Goal: Task Accomplishment & Management: Use online tool/utility

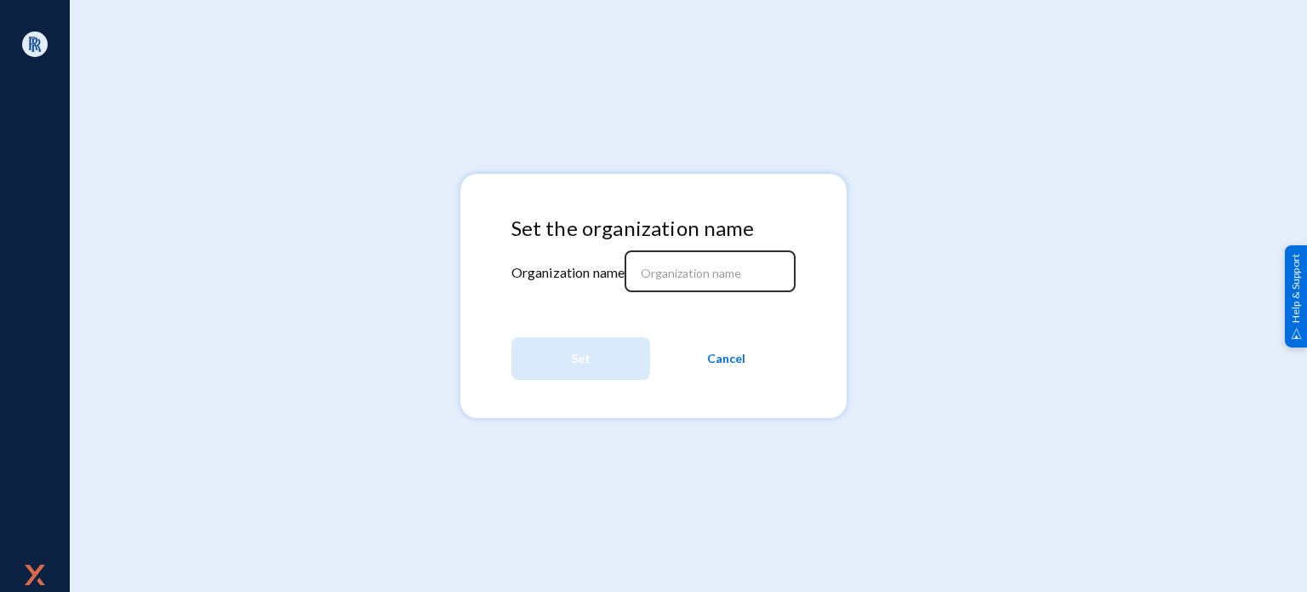
click at [679, 278] on input at bounding box center [714, 273] width 146 height 15
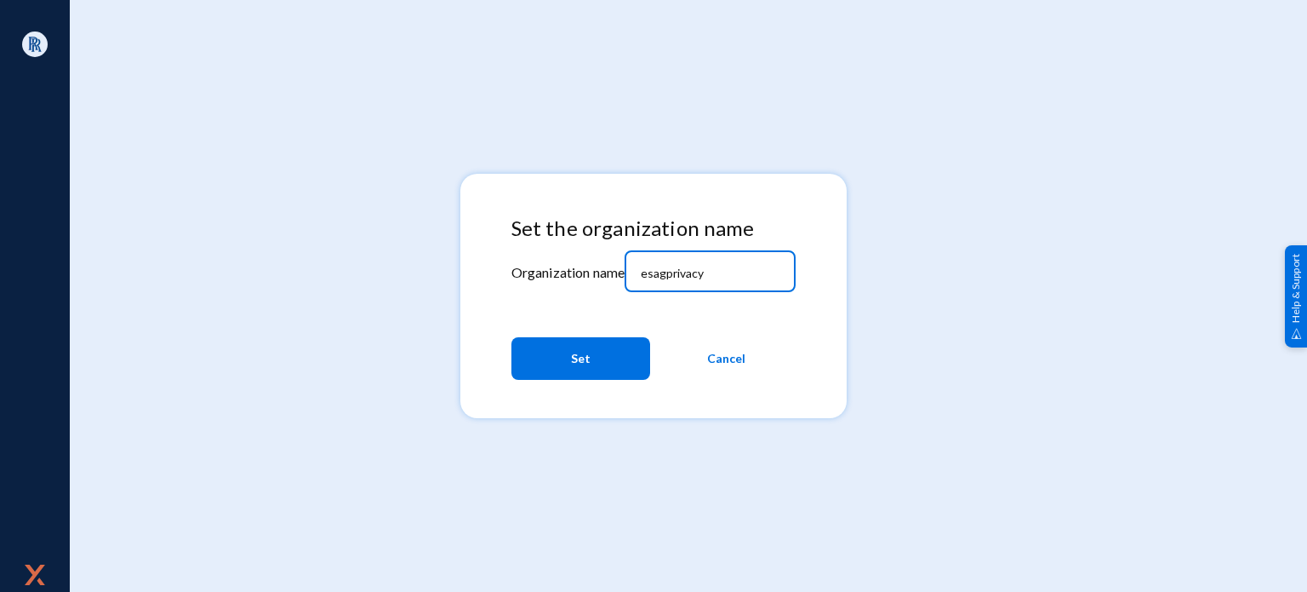
type input "esagprivacy"
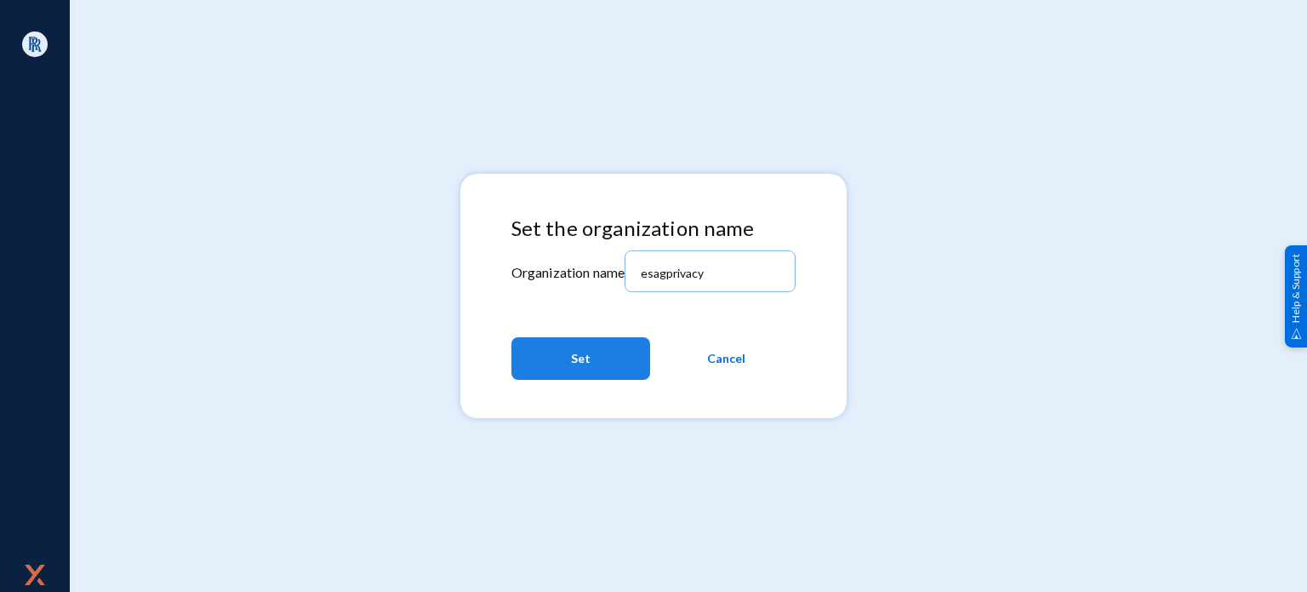
click at [636, 339] on button "Set" at bounding box center [581, 358] width 139 height 43
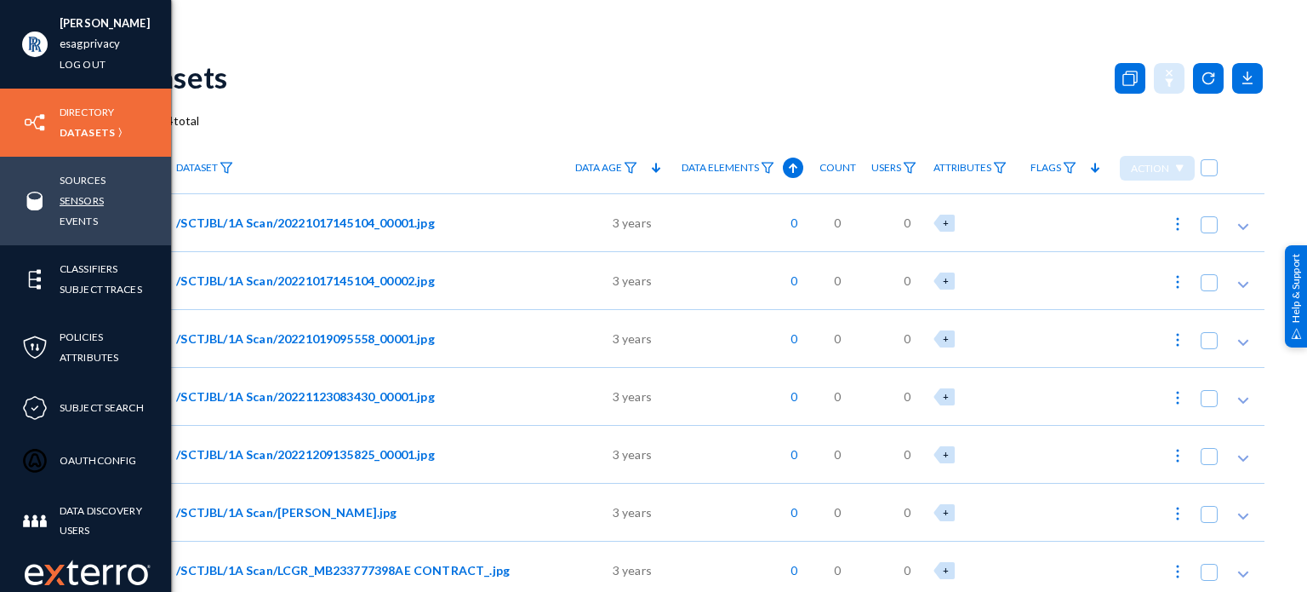
click at [81, 202] on link "Sensors" at bounding box center [82, 201] width 44 height 20
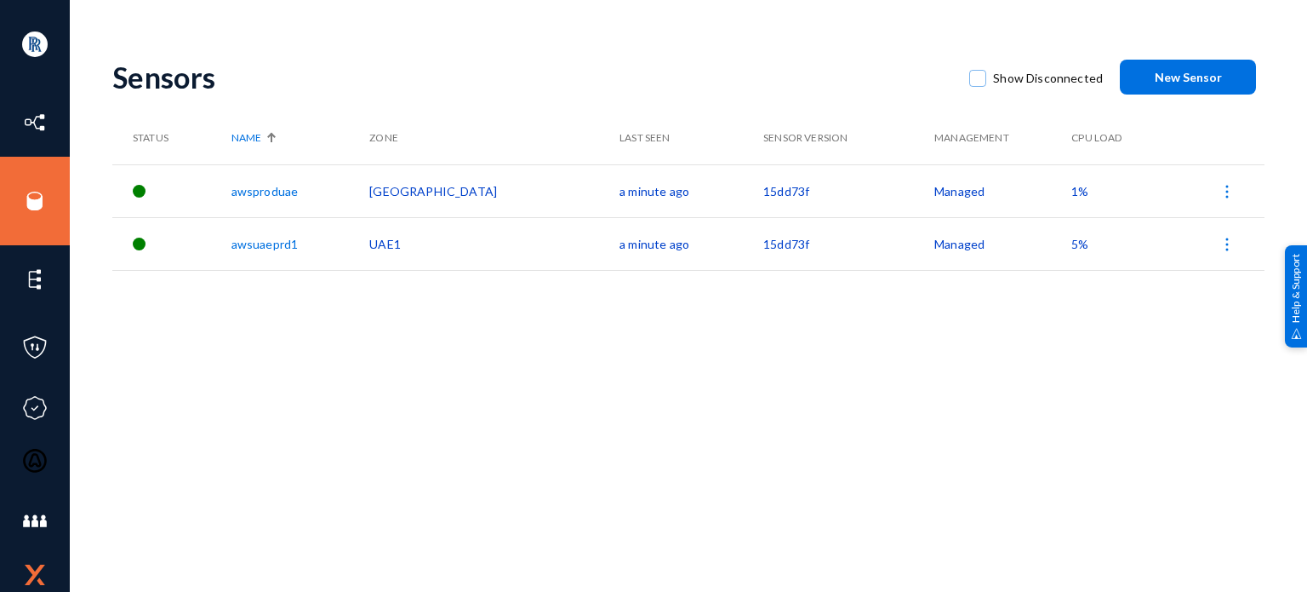
click at [1220, 196] on img at bounding box center [1227, 191] width 17 height 17
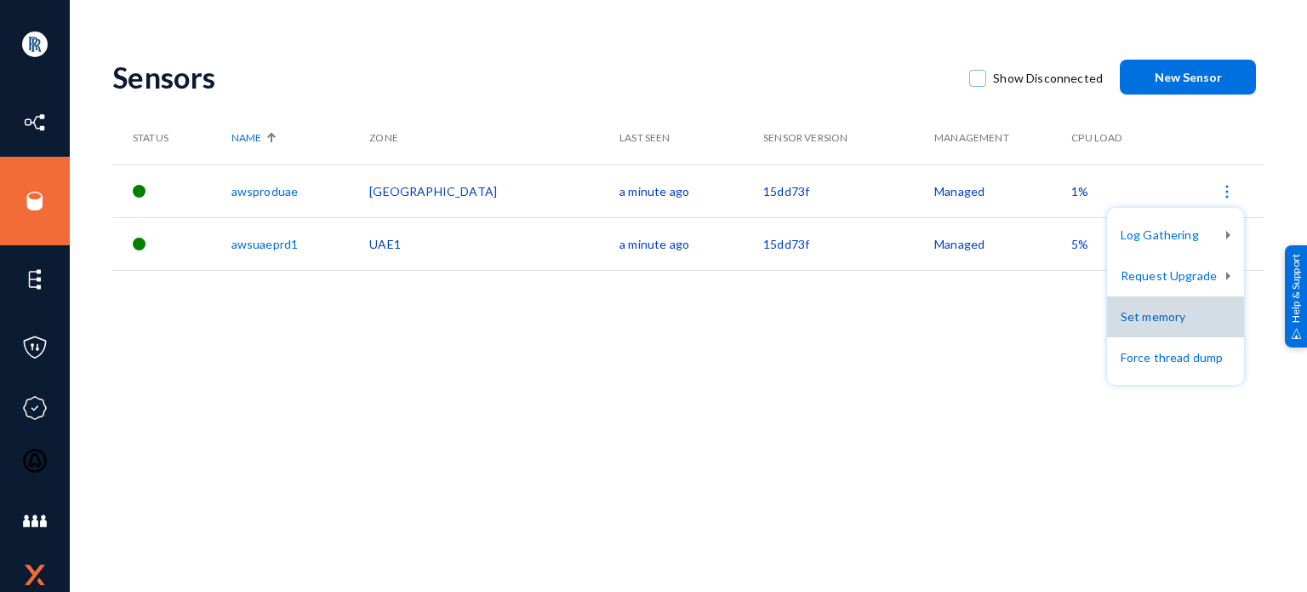
click at [1180, 331] on button "Set memory" at bounding box center [1175, 316] width 137 height 41
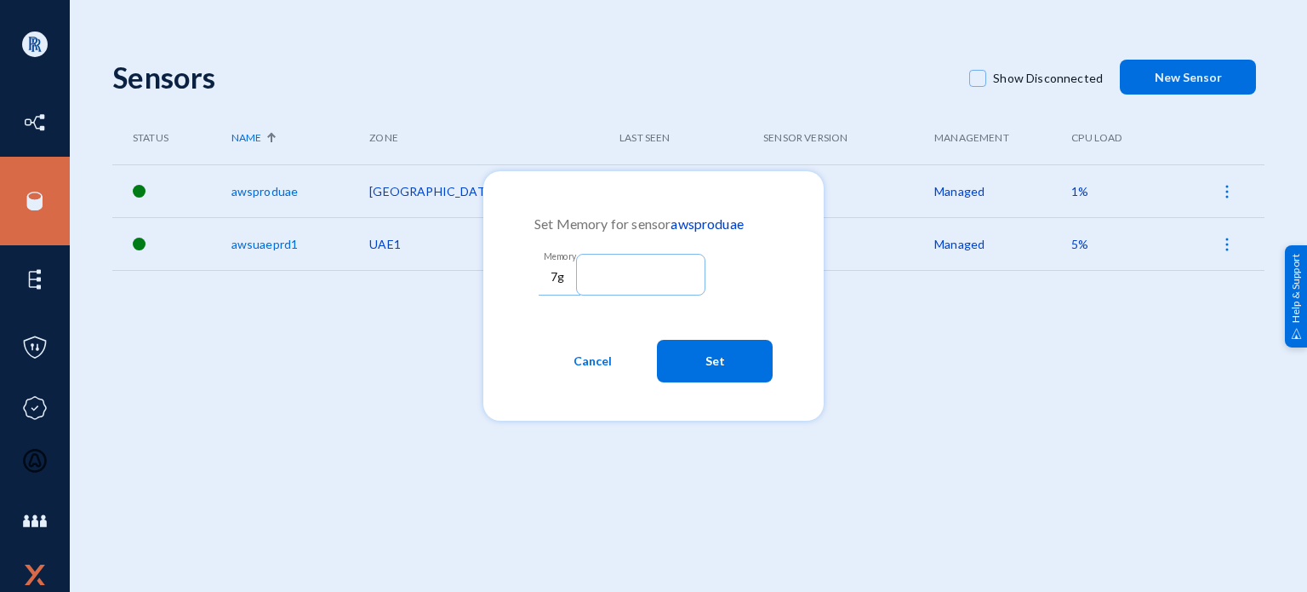
click at [594, 364] on span "Cancel" at bounding box center [593, 361] width 38 height 31
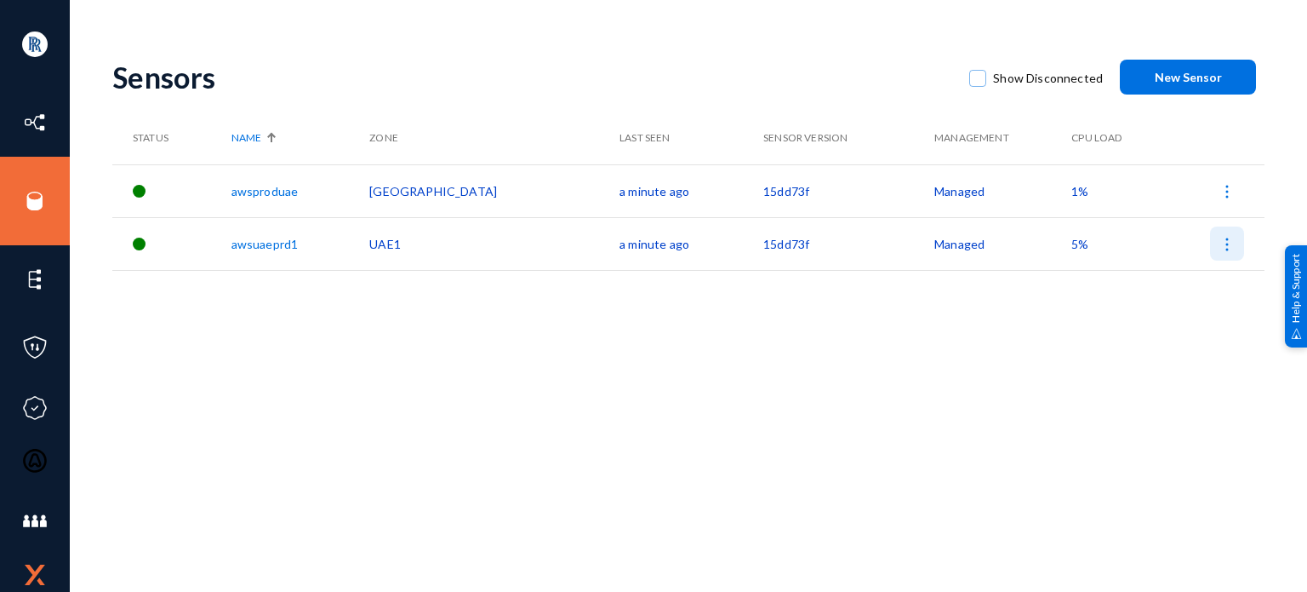
click at [1226, 248] on img at bounding box center [1227, 244] width 17 height 17
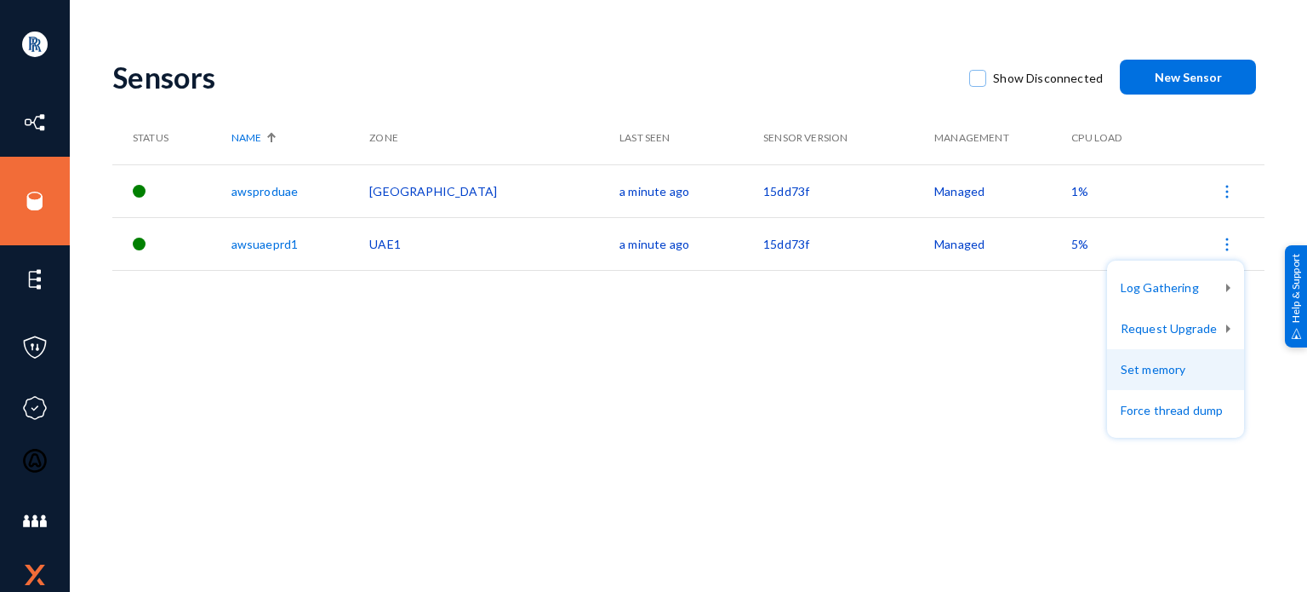
click at [1156, 361] on button "Set memory" at bounding box center [1175, 369] width 137 height 41
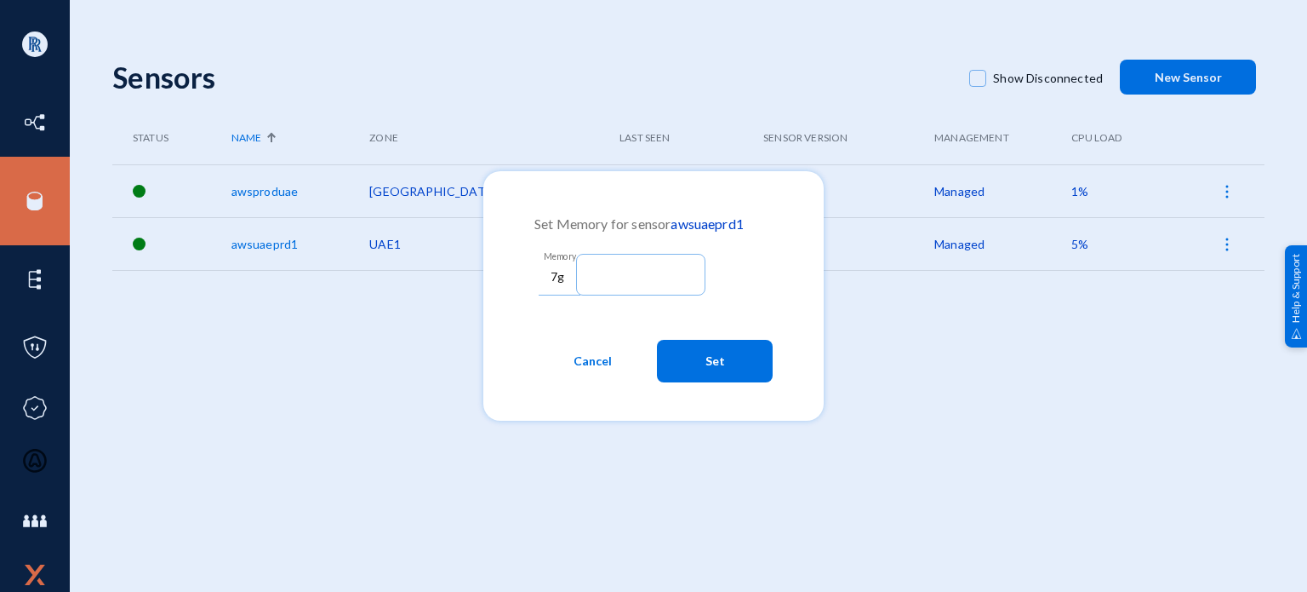
click at [569, 351] on button "Cancel" at bounding box center [593, 361] width 116 height 43
